Goal: Transaction & Acquisition: Purchase product/service

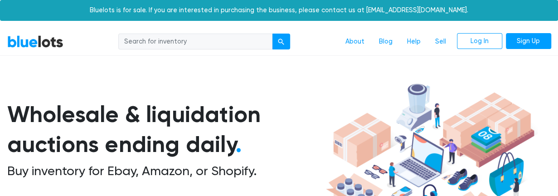
click at [176, 41] on input "search" at bounding box center [195, 42] width 154 height 16
type input "guitar"
click at [272, 34] on button "submit" at bounding box center [281, 42] width 18 height 16
click at [202, 44] on input "search" at bounding box center [195, 42] width 154 height 16
type input "guitar"
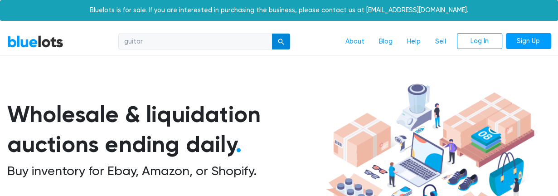
click at [279, 39] on div "submit" at bounding box center [281, 42] width 6 height 6
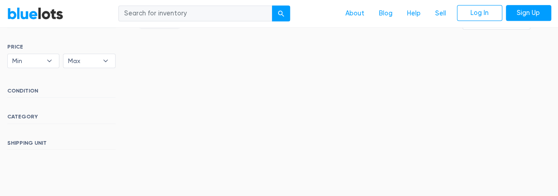
scroll to position [317, 0]
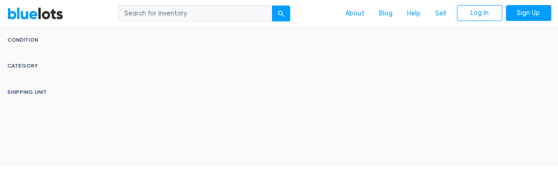
click at [34, 89] on h6 "SHIPPING UNIT" at bounding box center [61, 94] width 108 height 10
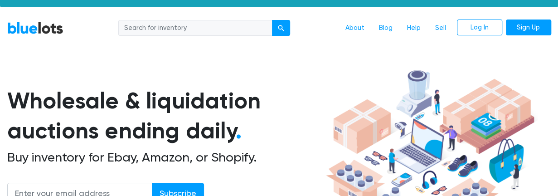
scroll to position [0, 0]
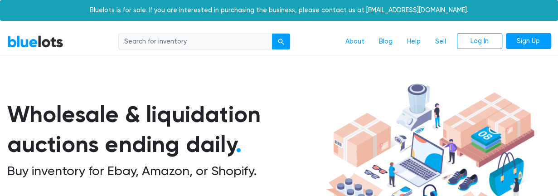
click at [29, 40] on link "BlueLots" at bounding box center [35, 41] width 56 height 13
click at [36, 40] on link "BlueLots" at bounding box center [35, 41] width 56 height 13
click at [358, 43] on link "About" at bounding box center [355, 41] width 34 height 17
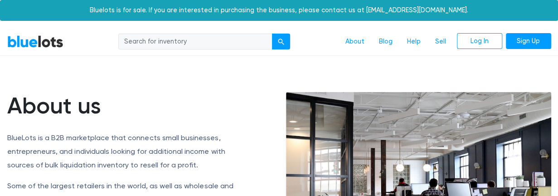
click at [51, 41] on link "BlueLots" at bounding box center [35, 41] width 56 height 13
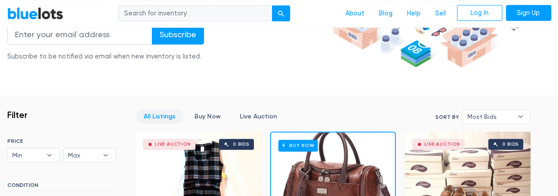
scroll to position [227, 0]
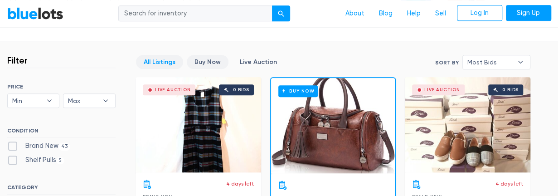
click at [209, 63] on link "Buy Now" at bounding box center [208, 62] width 42 height 14
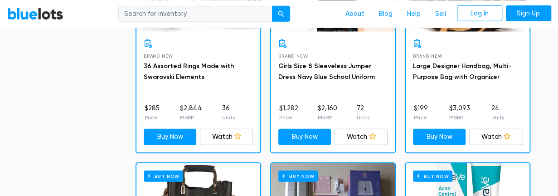
scroll to position [926, 0]
